Goal: Contribute content: Contribute content

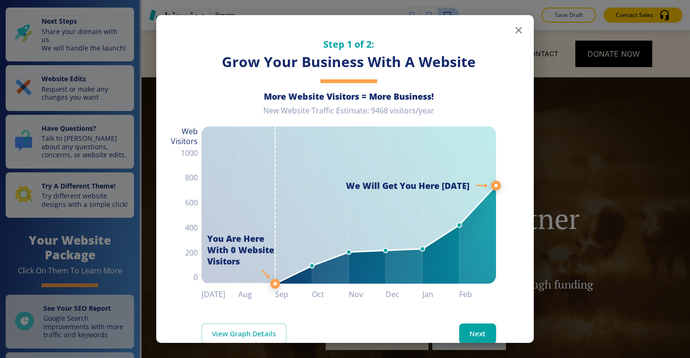
click at [510, 39] on button "button" at bounding box center [518, 30] width 19 height 19
click at [517, 27] on icon "button" at bounding box center [518, 30] width 11 height 11
click at [510, 36] on button "button" at bounding box center [518, 30] width 19 height 19
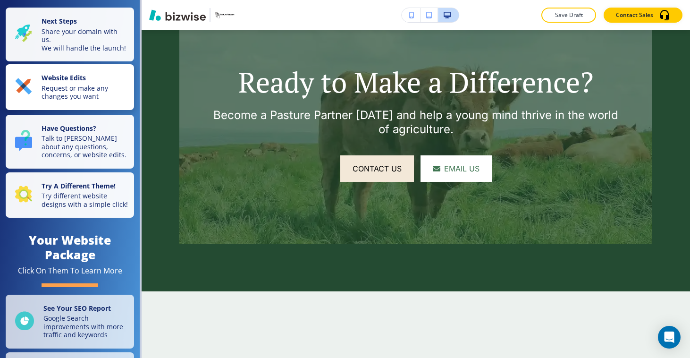
click at [97, 101] on p "Request or make any changes you want" at bounding box center [85, 92] width 87 height 17
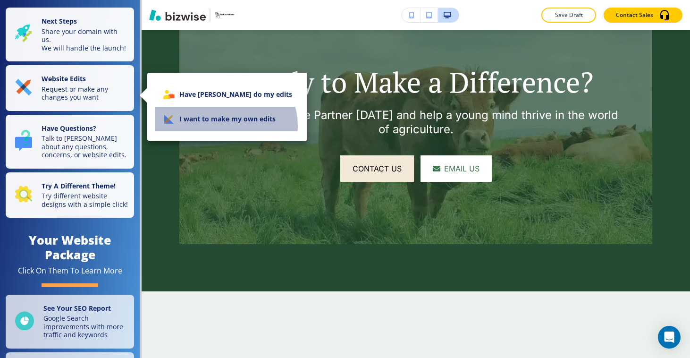
click at [225, 126] on li "I want to make my own edits" at bounding box center [227, 119] width 145 height 25
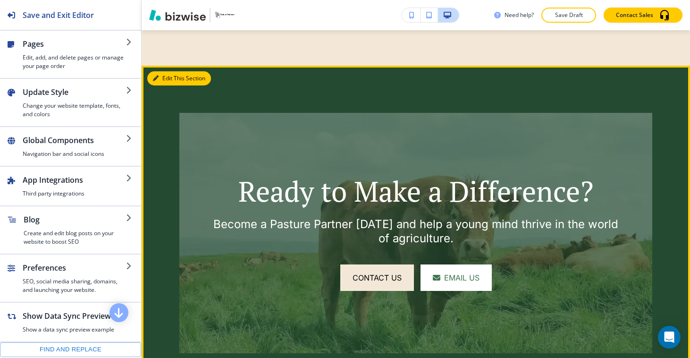
click at [160, 85] on button "Edit This Section" at bounding box center [179, 78] width 64 height 14
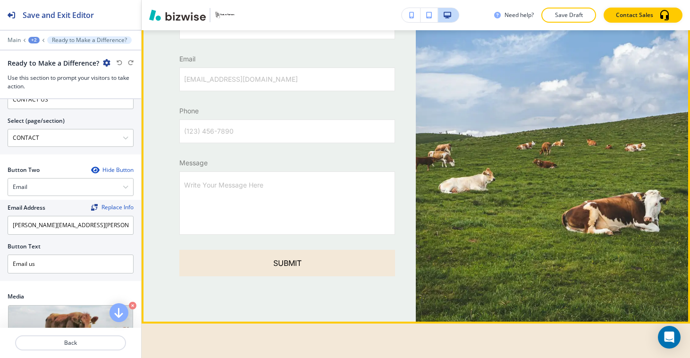
scroll to position [2826, 0]
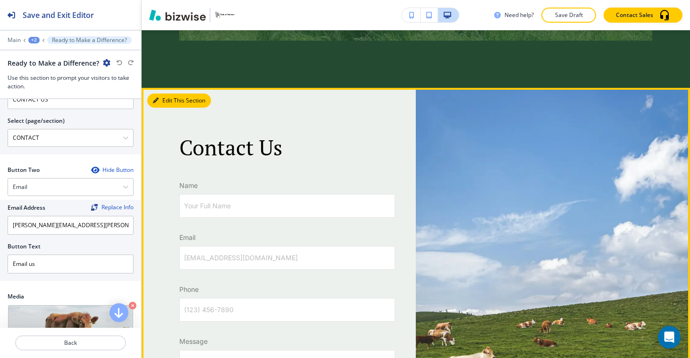
click at [162, 102] on button "Edit This Section" at bounding box center [179, 100] width 64 height 14
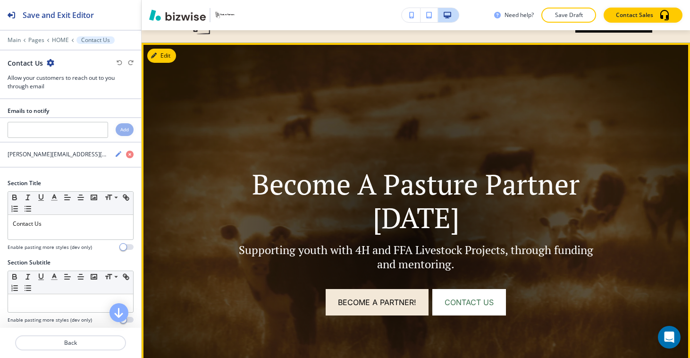
scroll to position [0, 0]
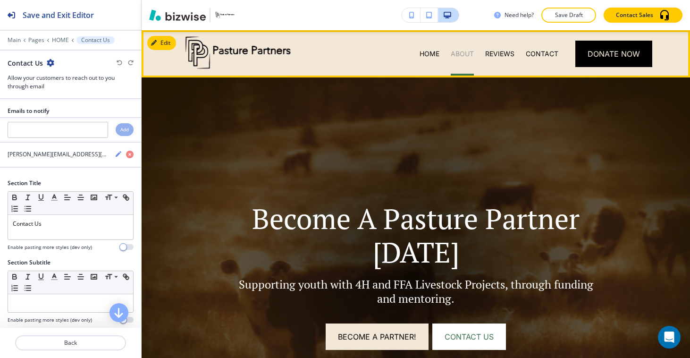
click at [463, 56] on p "ABOUT" at bounding box center [462, 53] width 23 height 9
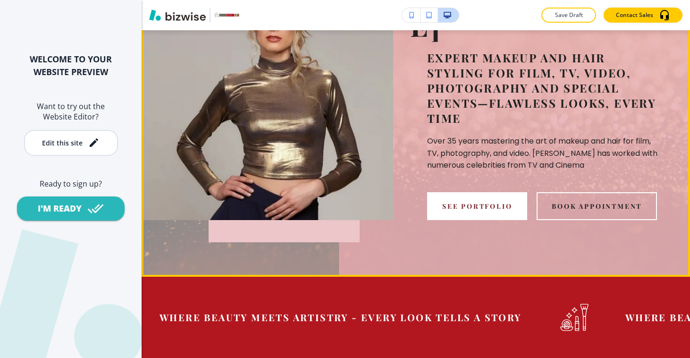
scroll to position [311, 0]
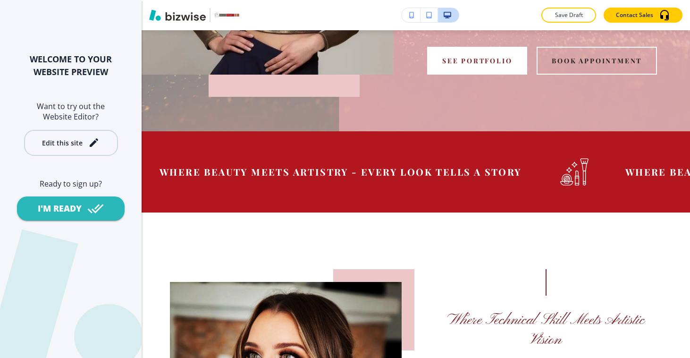
click at [68, 153] on button "Edit this site" at bounding box center [71, 143] width 94 height 26
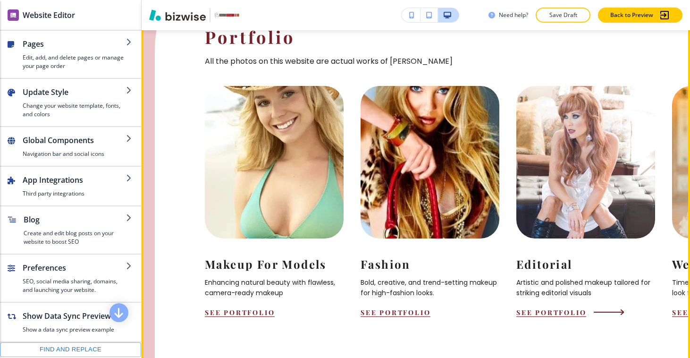
scroll to position [1037, 0]
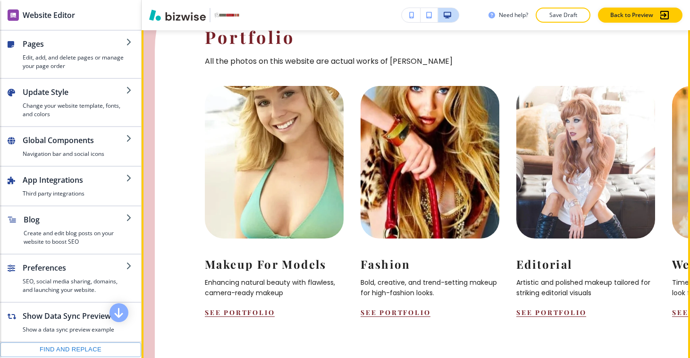
click at [635, 357] on icon "Next Slide" at bounding box center [641, 365] width 24 height 8
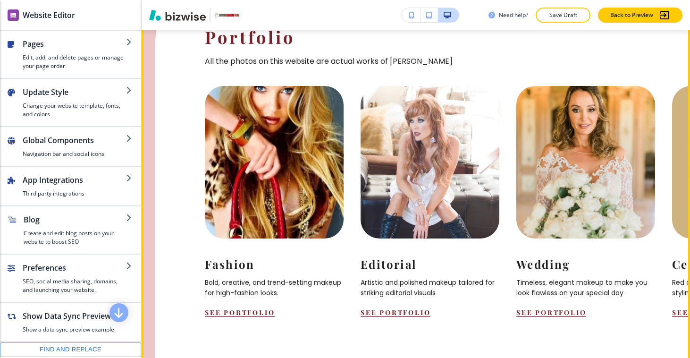
click at [635, 357] on icon "Next Slide" at bounding box center [641, 365] width 24 height 8
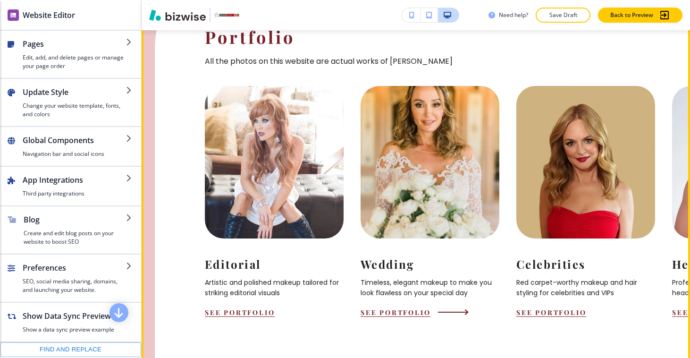
click at [399, 308] on button "See Portfolio" at bounding box center [396, 312] width 70 height 9
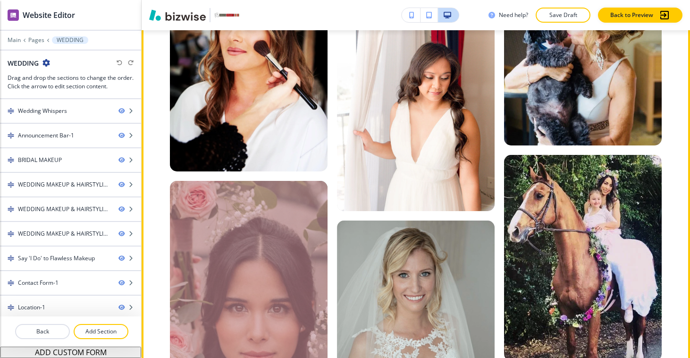
scroll to position [628, 0]
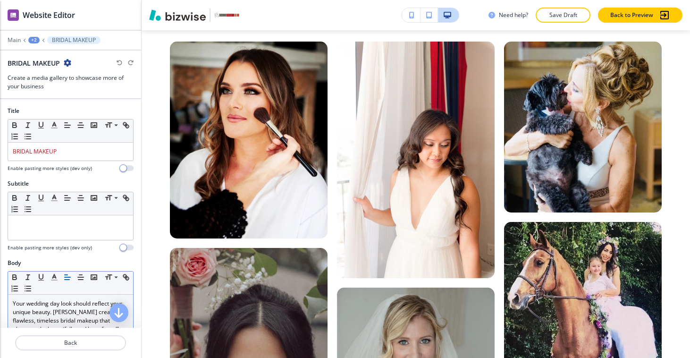
scroll to position [295, 0]
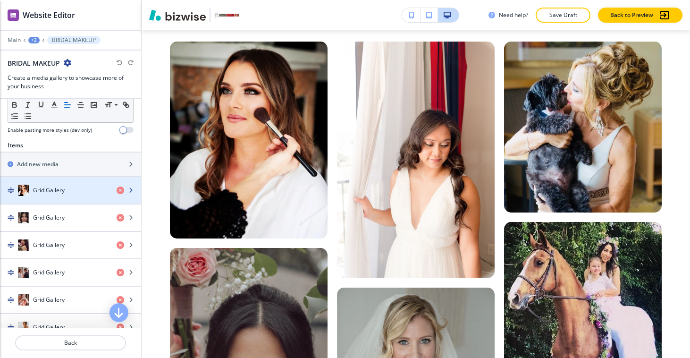
click at [52, 189] on h4 "Grid Gallery" at bounding box center [49, 190] width 32 height 8
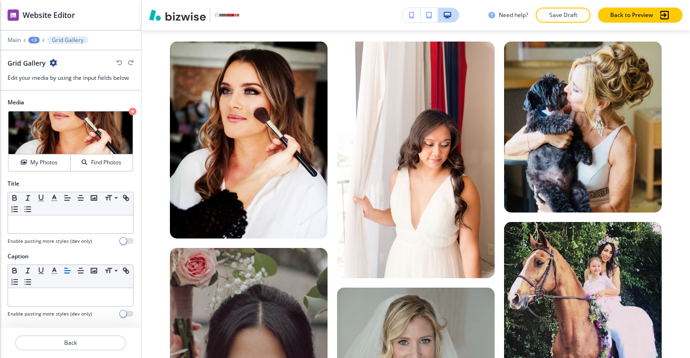
click at [51, 59] on icon "button" at bounding box center [54, 63] width 8 height 8
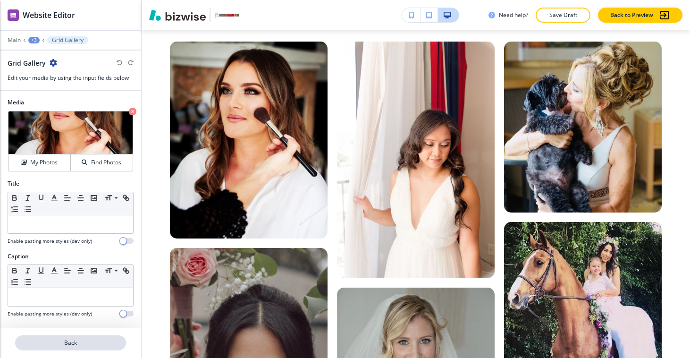
click at [110, 339] on p "Back" at bounding box center [70, 343] width 109 height 8
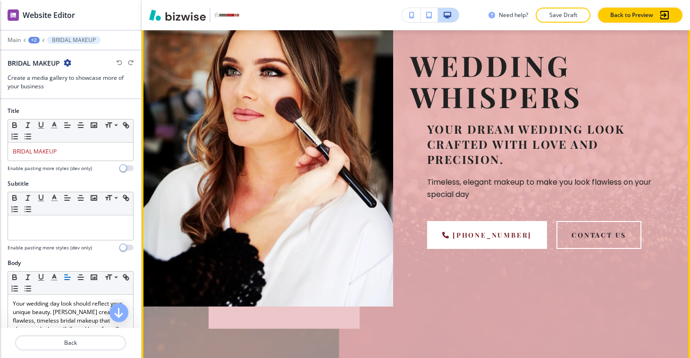
scroll to position [115, 0]
